Goal: Task Accomplishment & Management: Manage account settings

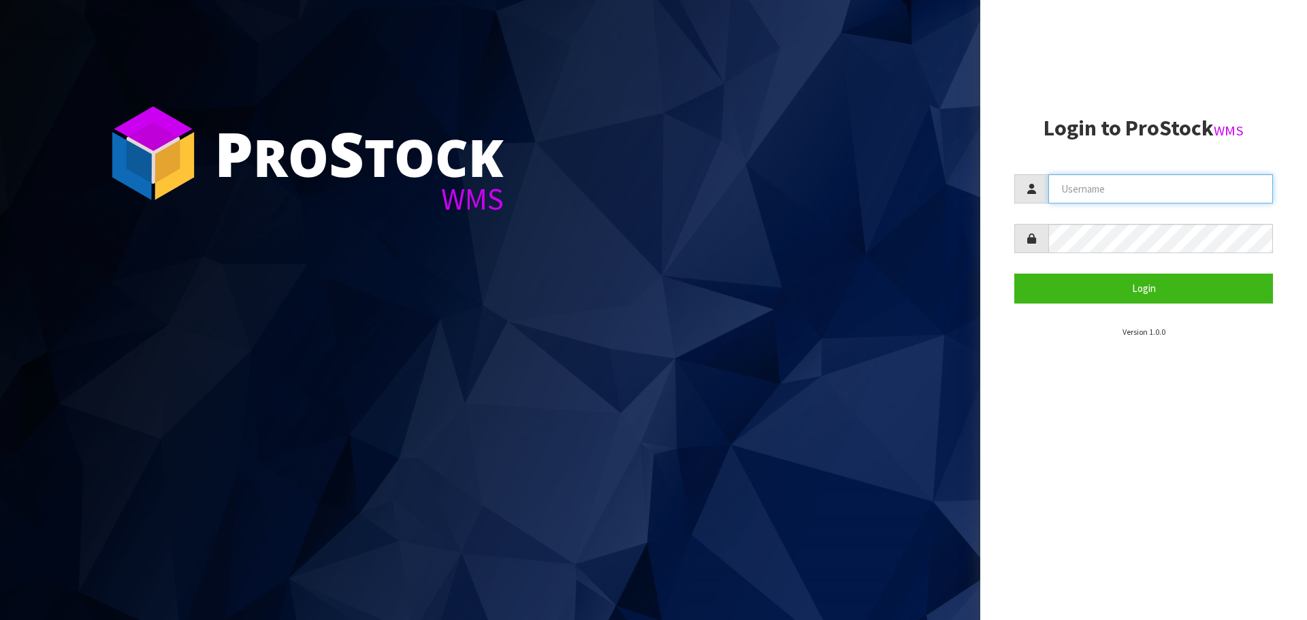
click at [1136, 191] on input "text" at bounding box center [1160, 188] width 225 height 29
type input "PACIFICBIOLOGICS"
click at [1014, 274] on button "Login" at bounding box center [1143, 288] width 259 height 29
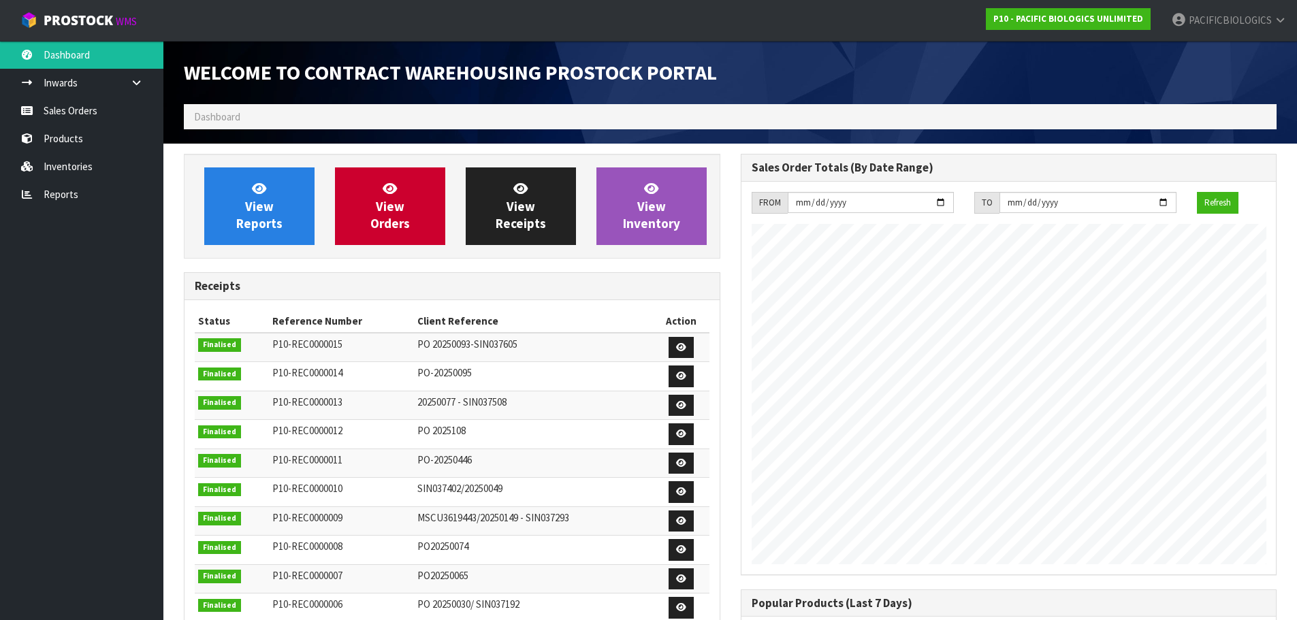
scroll to position [623, 556]
click at [71, 113] on link "Sales Orders" at bounding box center [81, 111] width 163 height 28
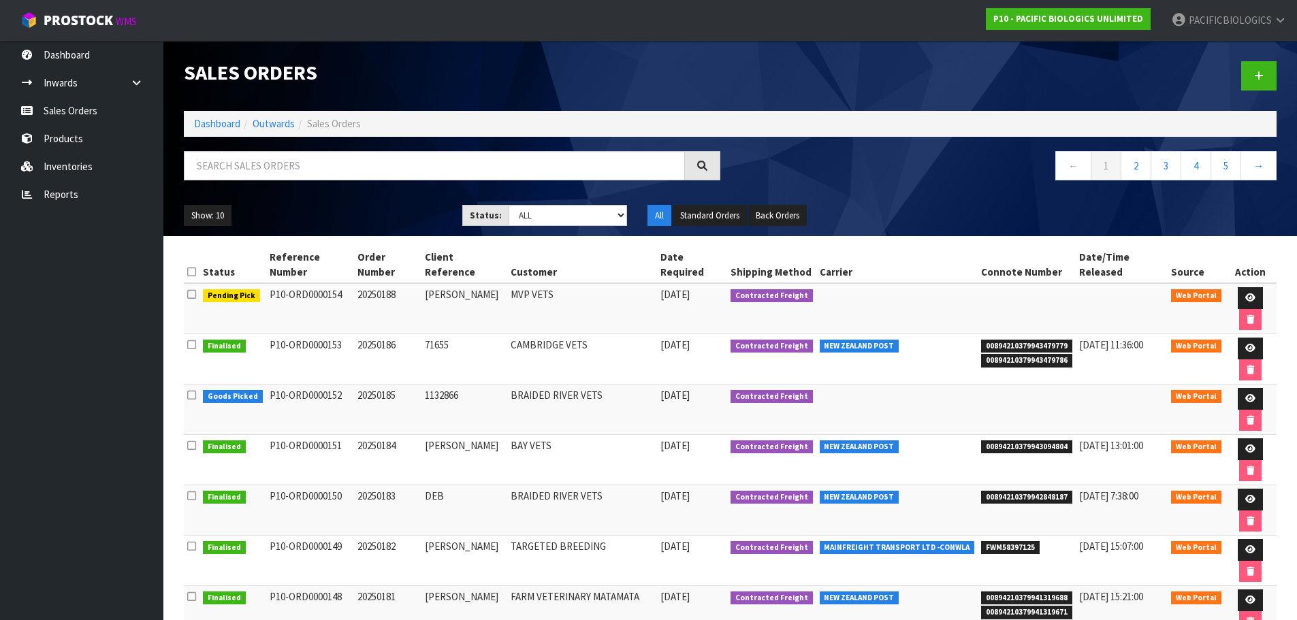
click at [547, 297] on td "MVP VETS" at bounding box center [582, 308] width 150 height 51
drag, startPoint x: 455, startPoint y: 294, endPoint x: 425, endPoint y: 296, distance: 30.0
click at [425, 296] on td "[PERSON_NAME]" at bounding box center [464, 308] width 86 height 51
copy td "[PERSON_NAME]"
click at [1250, 291] on link at bounding box center [1250, 298] width 25 height 22
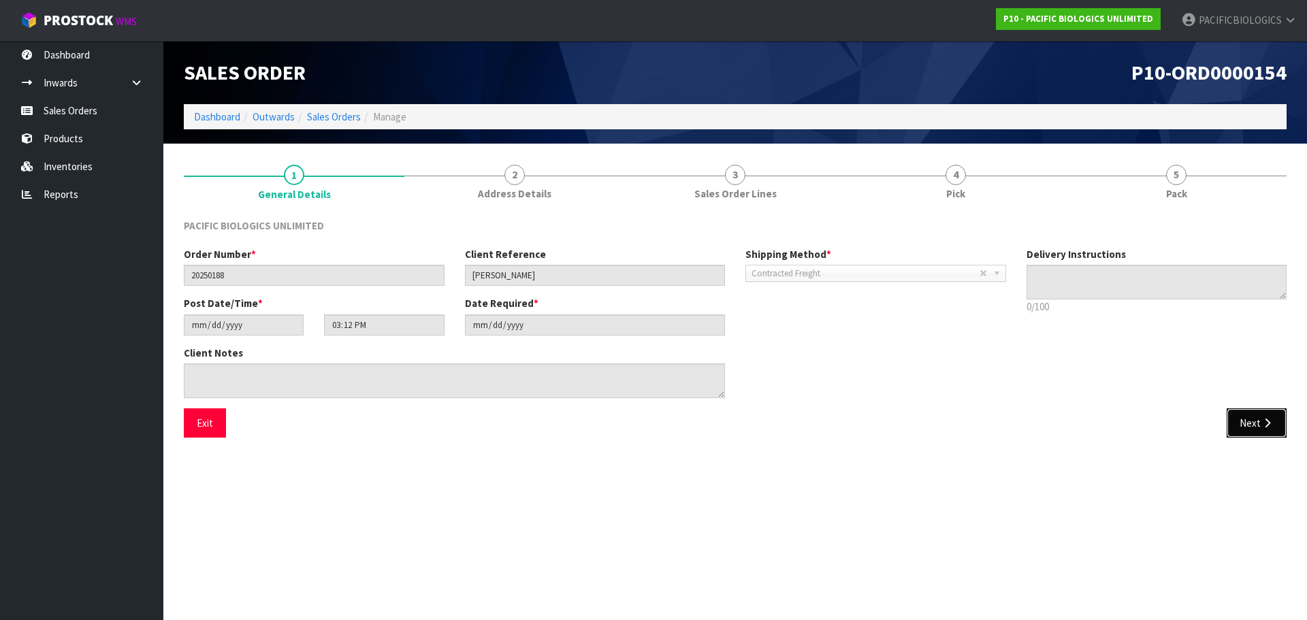
click at [1246, 417] on button "Next" at bounding box center [1257, 422] width 60 height 29
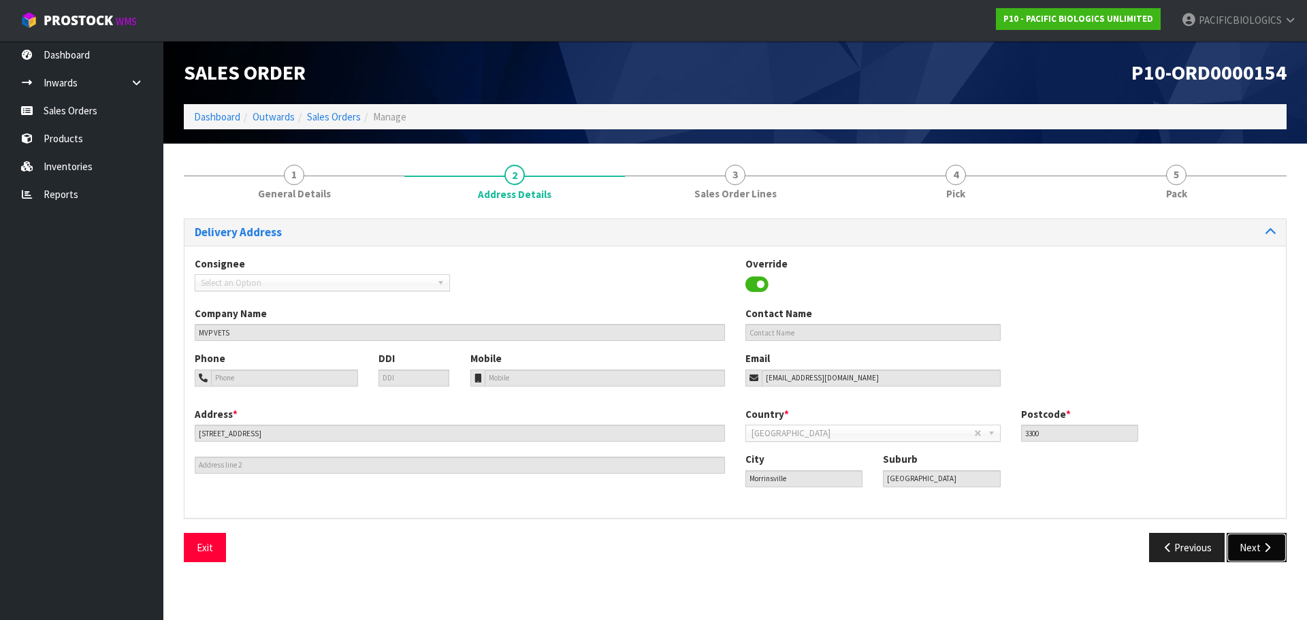
click at [1253, 547] on button "Next" at bounding box center [1257, 547] width 60 height 29
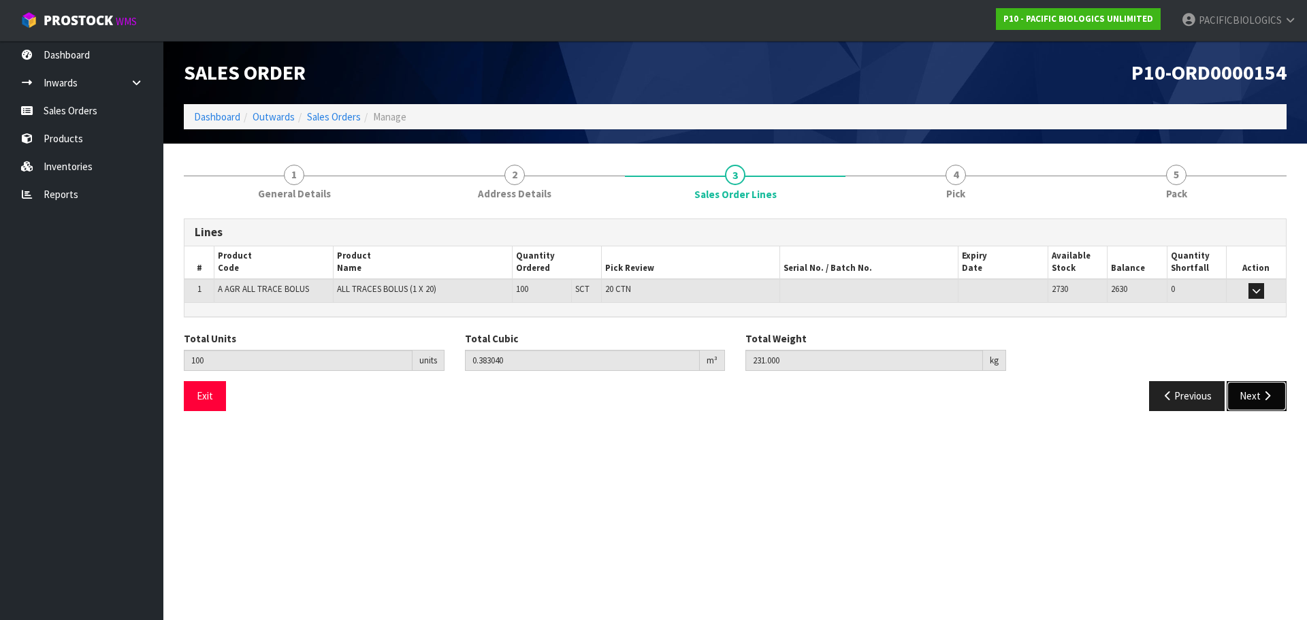
click at [1276, 401] on button "Next" at bounding box center [1257, 395] width 60 height 29
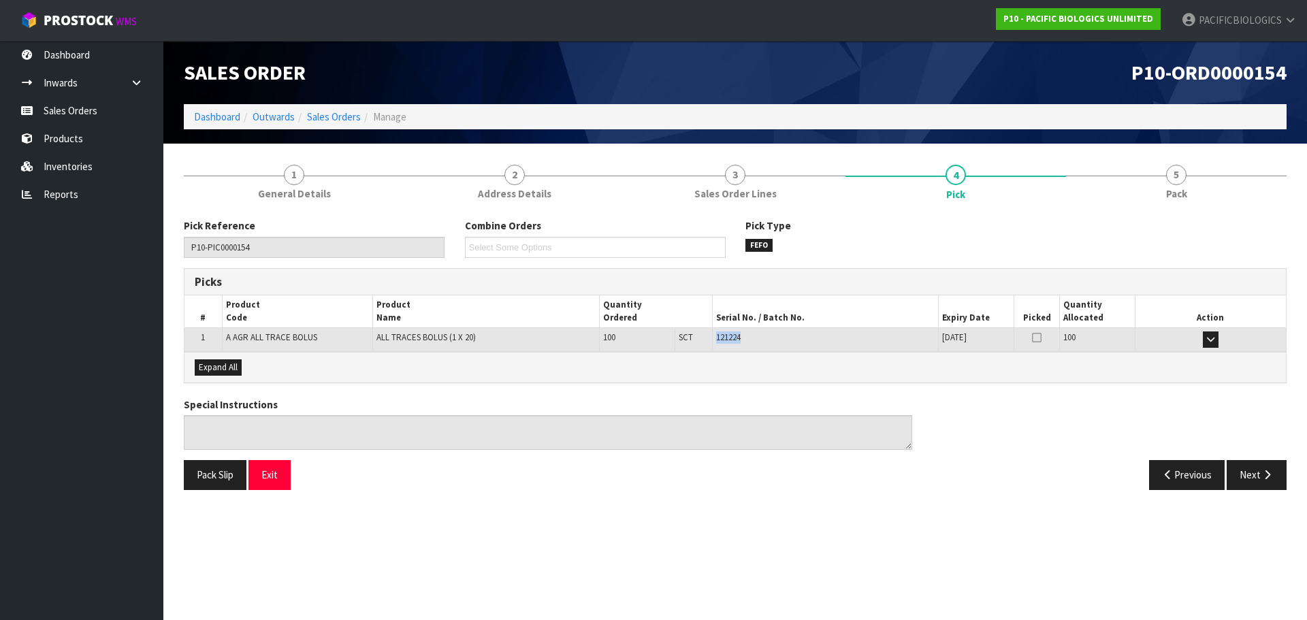
drag, startPoint x: 753, startPoint y: 335, endPoint x: 715, endPoint y: 339, distance: 38.3
click at [715, 339] on td "121224" at bounding box center [825, 340] width 226 height 24
copy span "121224"
click at [100, 98] on link "Sales Orders" at bounding box center [81, 111] width 163 height 28
